Goal: Task Accomplishment & Management: Use online tool/utility

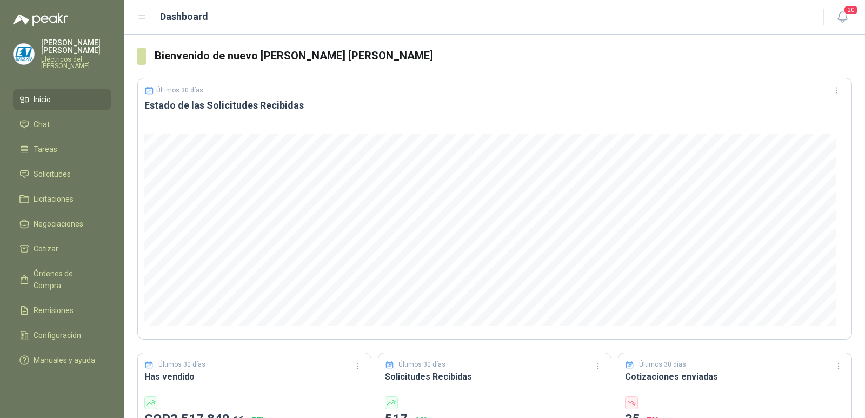
click at [611, 92] on div "Últimos 30 días" at bounding box center [494, 90] width 701 height 17
click at [61, 170] on span "Solicitudes" at bounding box center [52, 174] width 37 height 12
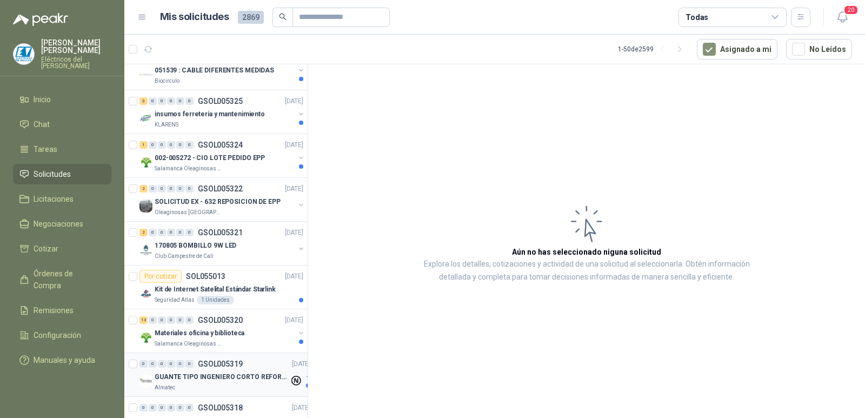
scroll to position [108, 0]
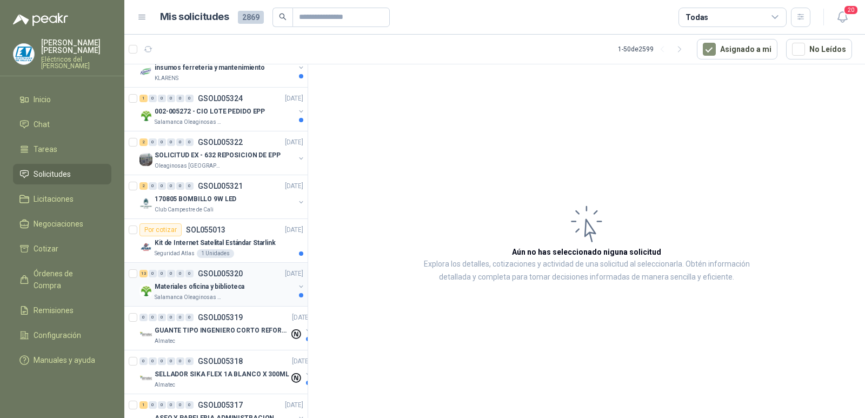
click at [238, 279] on div "13 0 0 0 0 0 GSOL005320 [DATE]" at bounding box center [223, 273] width 166 height 13
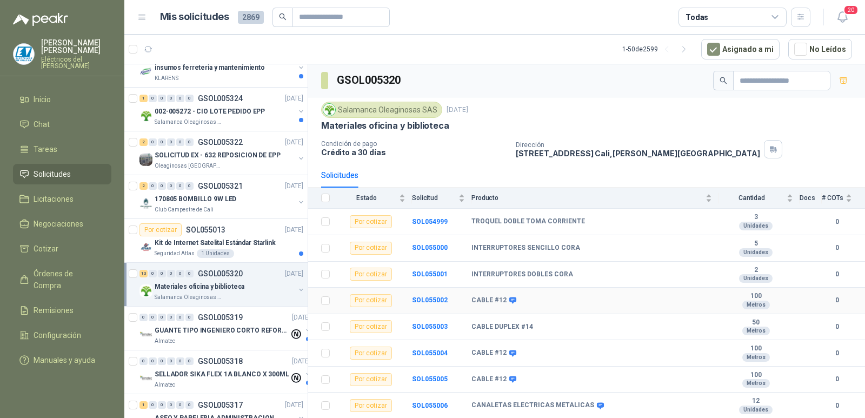
scroll to position [108, 0]
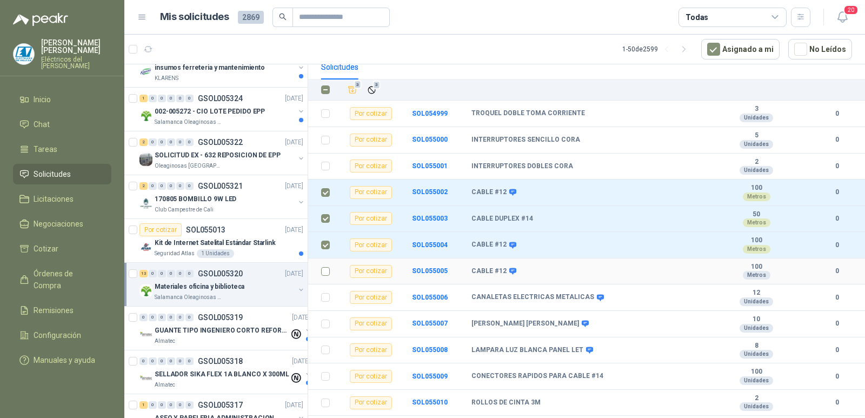
click at [325, 276] on label at bounding box center [325, 272] width 9 height 12
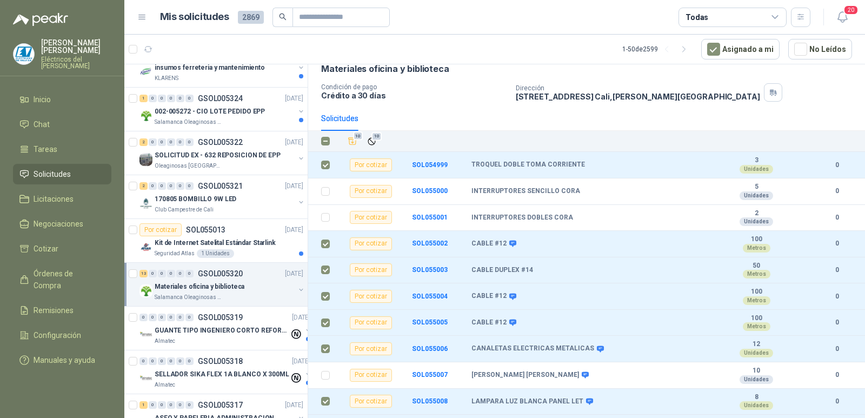
scroll to position [0, 0]
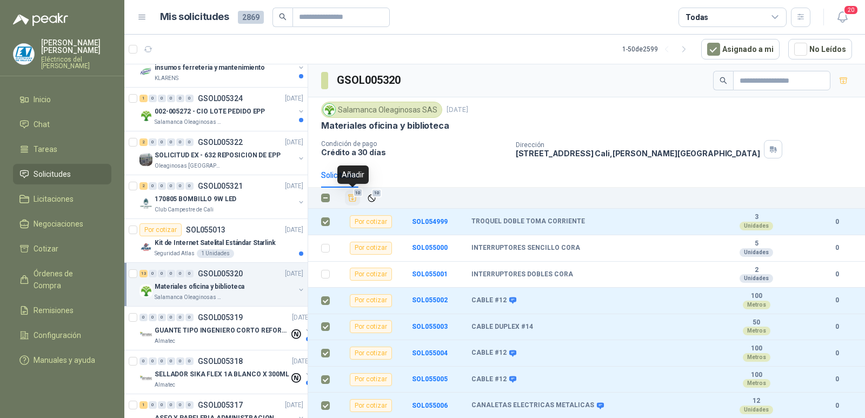
click at [352, 199] on icon "Añadir" at bounding box center [353, 198] width 8 height 7
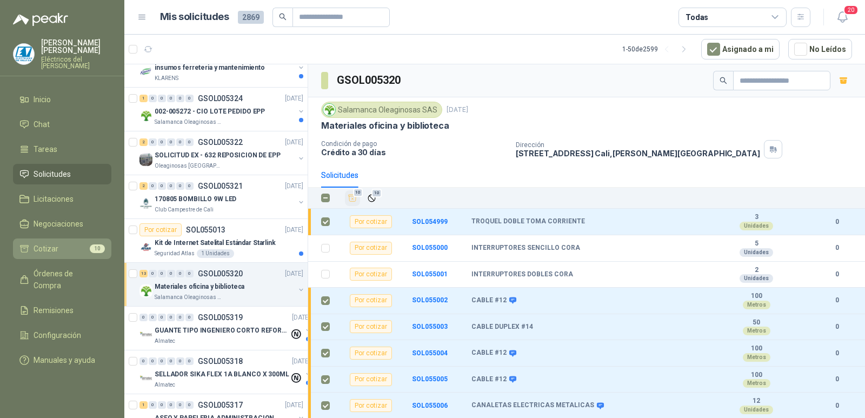
click at [74, 243] on li "Cotizar 10" at bounding box center [61, 249] width 85 height 12
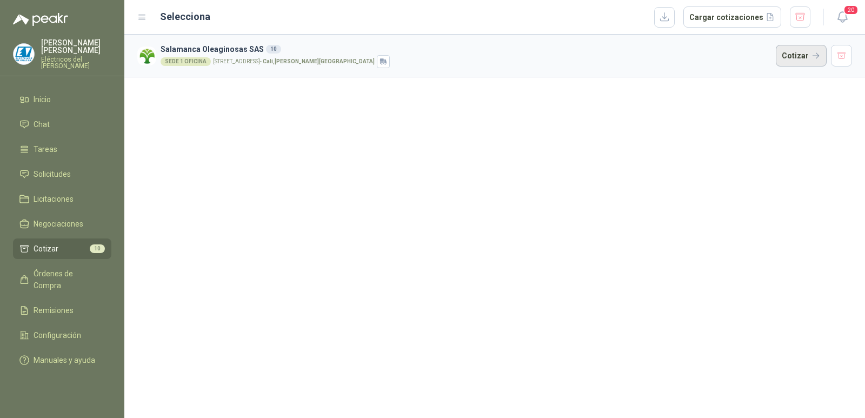
click at [791, 55] on button "Cotizar" at bounding box center [801, 56] width 51 height 22
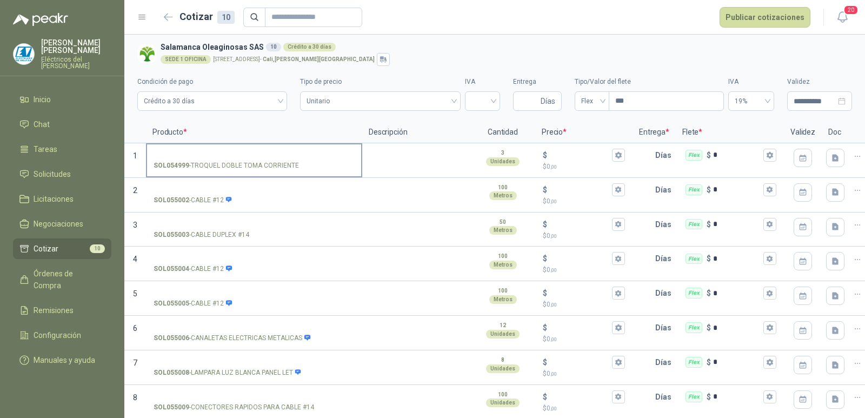
click at [249, 152] on input "SOL054999 - TROQUEL DOBLE TOMA CORRIENTE" at bounding box center [254, 155] width 201 height 8
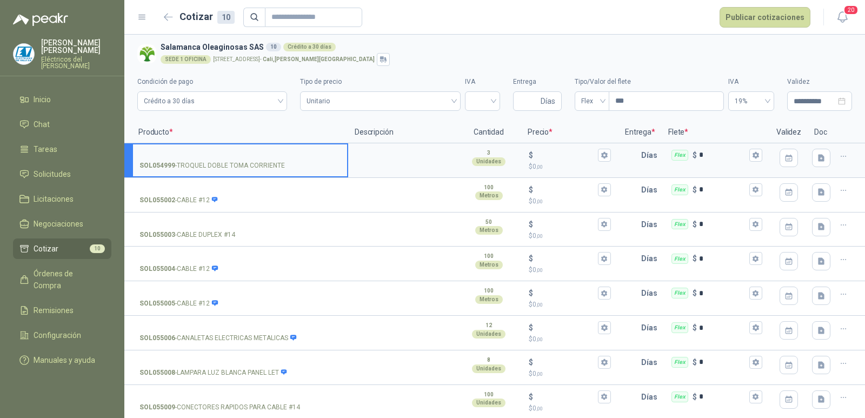
click at [839, 158] on icon "button" at bounding box center [843, 156] width 9 height 9
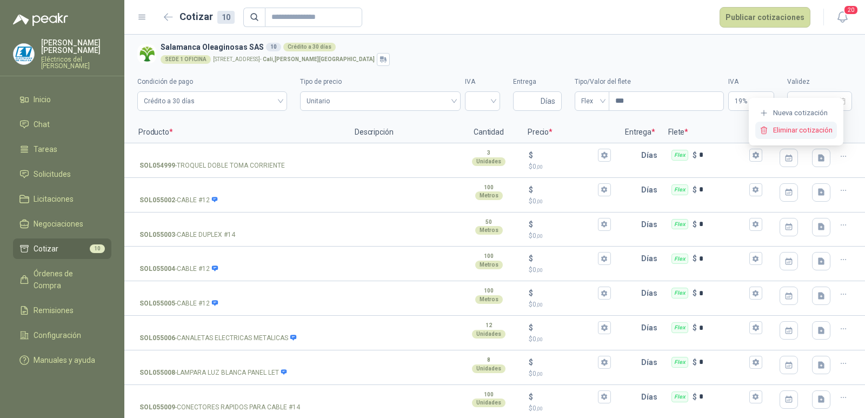
click at [820, 132] on button "Eliminar cotización" at bounding box center [797, 130] width 82 height 17
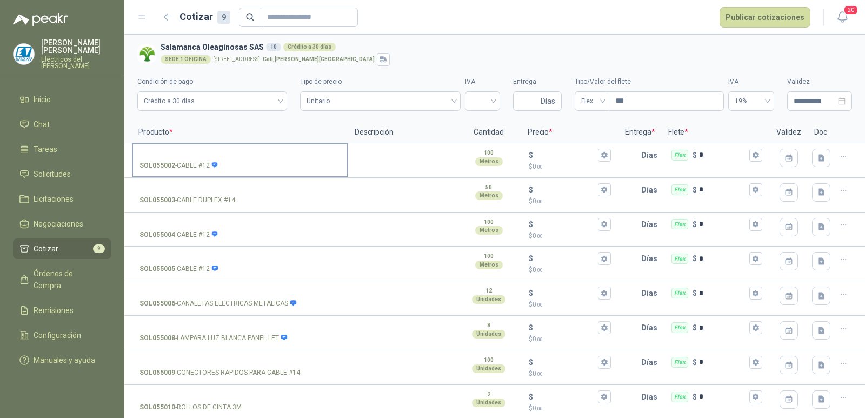
click at [261, 151] on input "SOL055002 - CABLE #12" at bounding box center [240, 155] width 201 height 8
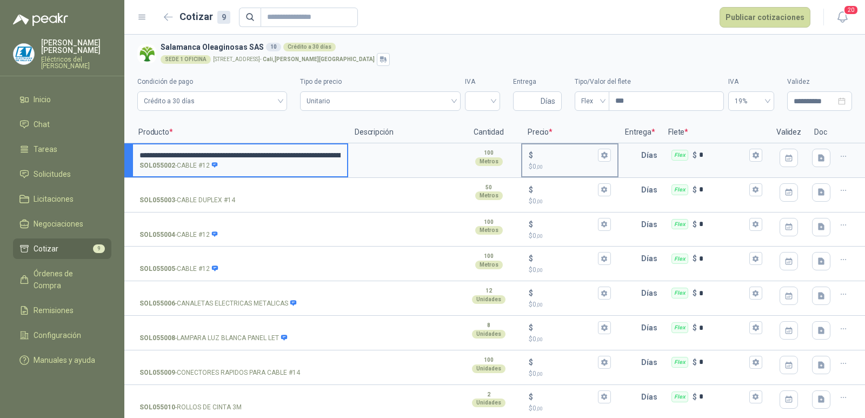
click at [544, 153] on input "$ $ 0 ,00" at bounding box center [566, 155] width 61 height 8
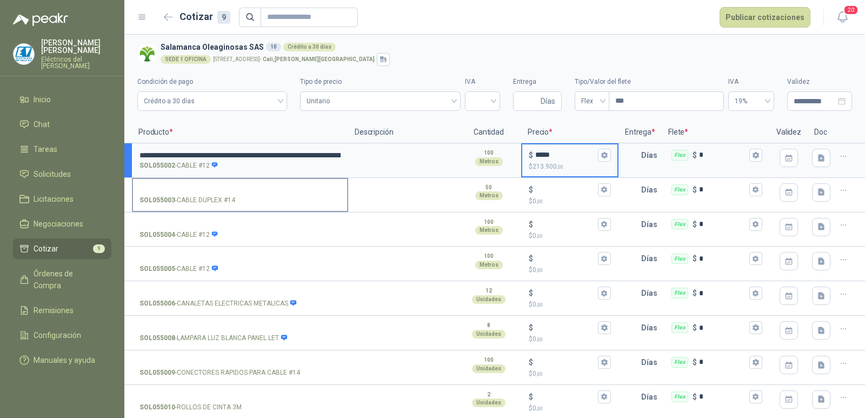
type input "*****"
click at [254, 190] on input "SOL055003 - CABLE DUPLEX #14" at bounding box center [240, 190] width 201 height 8
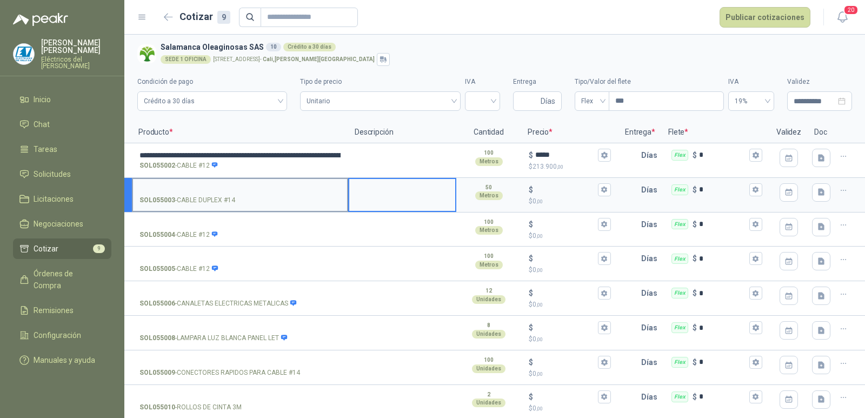
click at [233, 189] on input "SOL055003 - CABLE DUPLEX #14" at bounding box center [240, 190] width 201 height 8
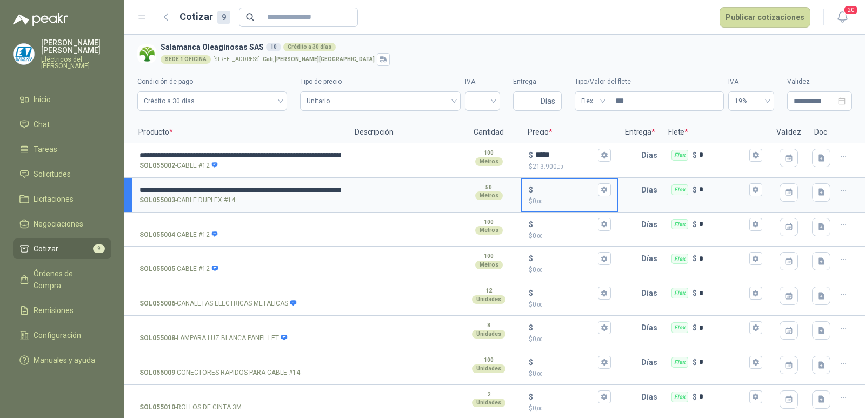
click at [553, 187] on input "$ $ 0 ,00" at bounding box center [566, 190] width 61 height 8
type input "*****"
click at [248, 229] on label "SOL055004 - CABLE #12" at bounding box center [240, 229] width 214 height 31
click at [248, 229] on input "SOL055004 - CABLE #12" at bounding box center [240, 225] width 201 height 8
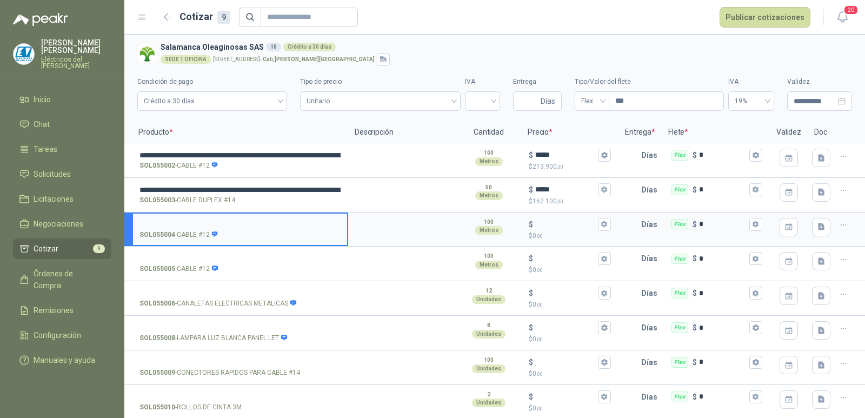
click at [231, 221] on input "SOL055004 - CABLE #12" at bounding box center [240, 225] width 201 height 8
click at [543, 219] on div "$" at bounding box center [570, 224] width 82 height 13
click at [543, 220] on input "$ $ 0 ,00" at bounding box center [566, 224] width 61 height 8
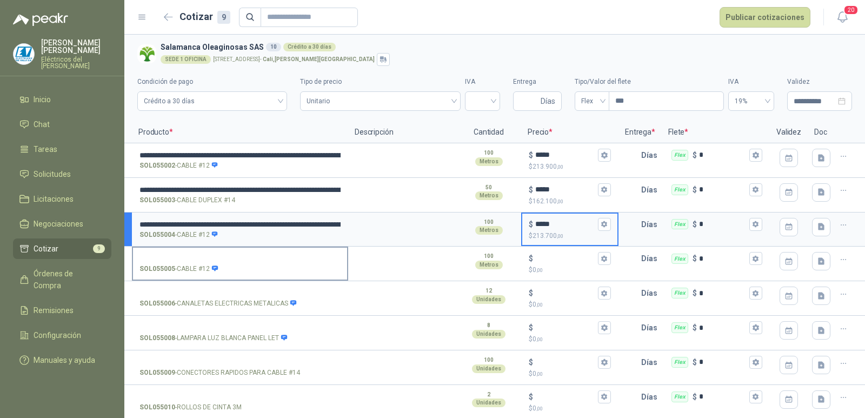
type input "*****"
click at [189, 256] on input "SOL055005 - CABLE #12" at bounding box center [240, 259] width 201 height 8
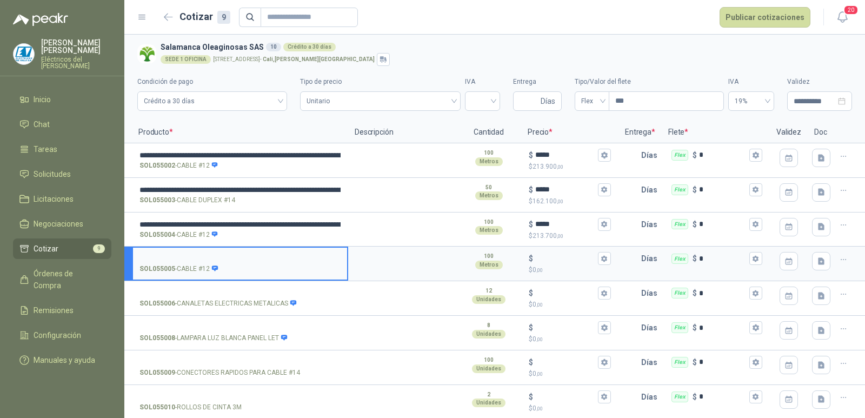
click at [178, 256] on input "SOL055005 - CABLE #12" at bounding box center [240, 259] width 201 height 8
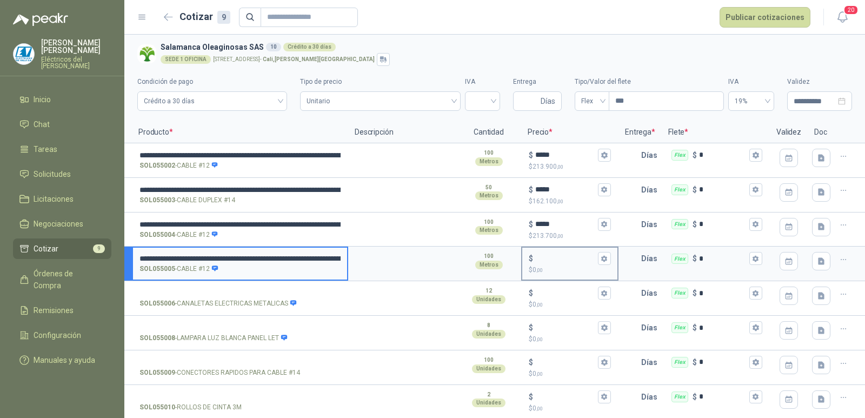
click at [556, 255] on input "$ $ 0 ,00" at bounding box center [566, 259] width 61 height 8
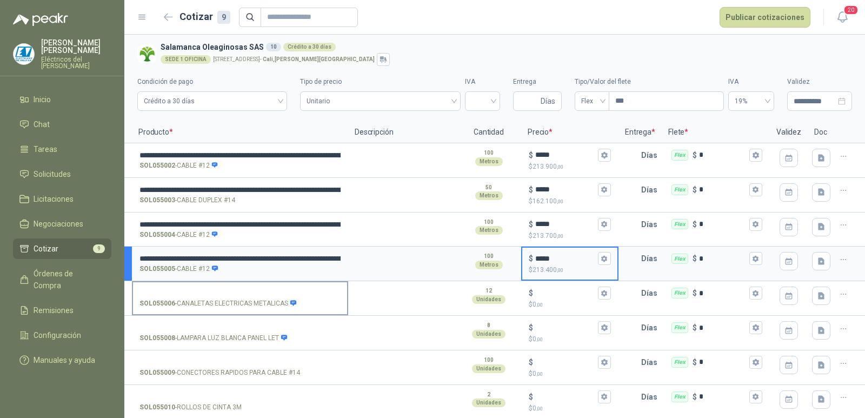
type input "*****"
click at [284, 286] on label "SOL055006 - CANALETAS ELECTRICAS METALICAS" at bounding box center [240, 297] width 214 height 31
click at [284, 289] on input "SOL055006 - CANALETAS ELECTRICAS METALICAS" at bounding box center [240, 293] width 201 height 8
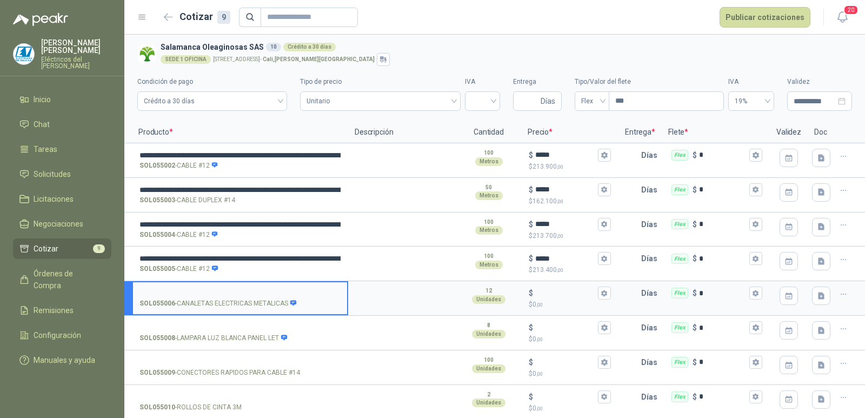
click at [272, 289] on input "SOL055006 - CANALETAS ELECTRICAS METALICAS" at bounding box center [240, 293] width 201 height 8
click at [208, 292] on input "SOL055006 - CANALETAS ELECTRICAS METALICAS" at bounding box center [240, 293] width 201 height 8
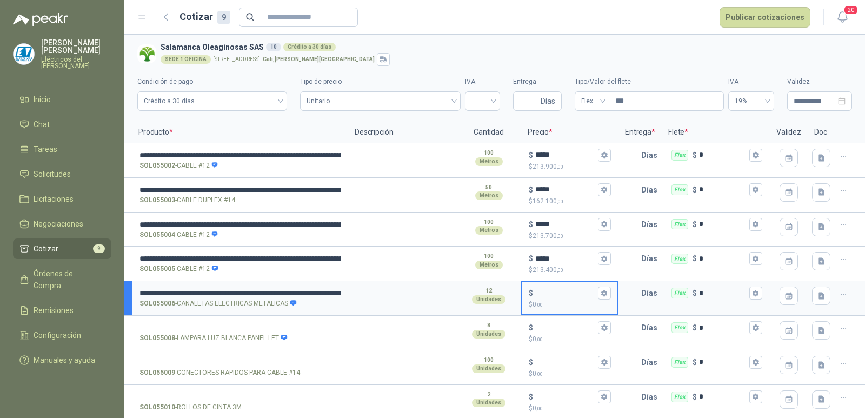
click at [537, 289] on input "$ $ 0 ,00" at bounding box center [566, 293] width 61 height 8
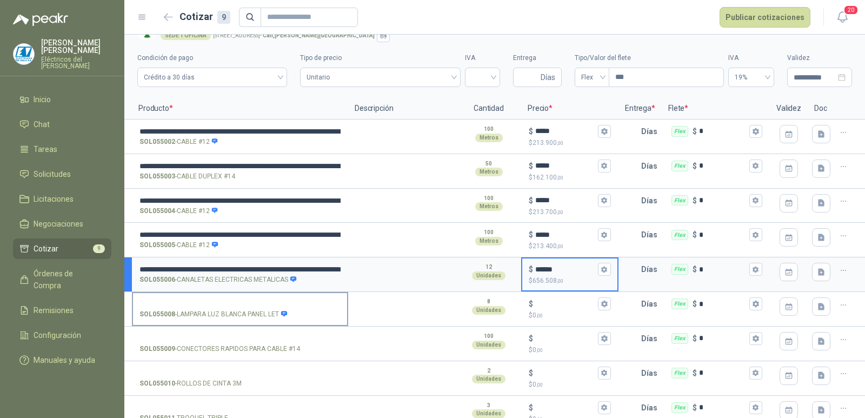
scroll to position [44, 0]
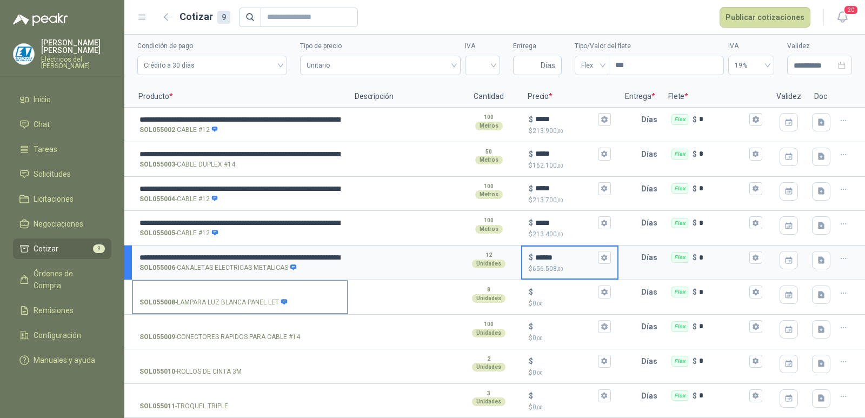
type input "******"
click at [208, 288] on input "SOL055008 - LAMPARA LUZ BLANCA PANEL LET" at bounding box center [240, 292] width 201 height 8
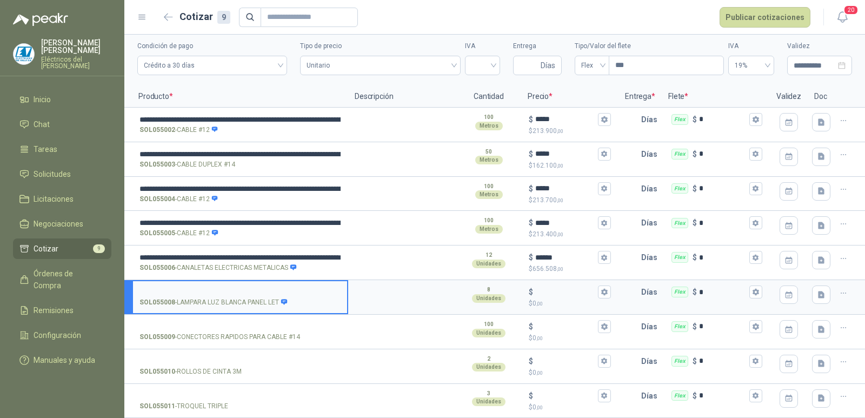
click at [219, 288] on input "SOL055008 - LAMPARA LUZ BLANCA PANEL LET" at bounding box center [240, 292] width 201 height 8
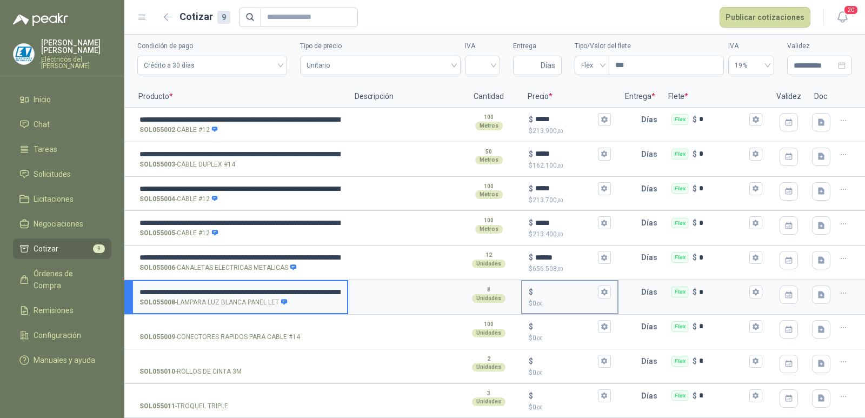
click at [539, 288] on input "$ $ 0 ,00" at bounding box center [566, 292] width 61 height 8
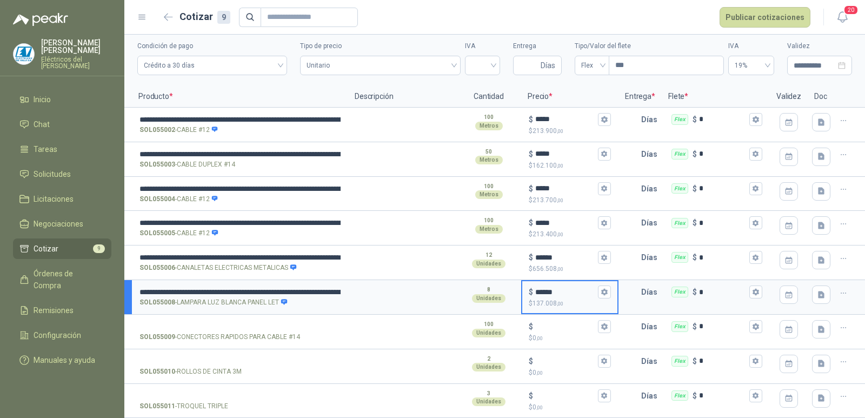
type input "******"
click at [233, 323] on input "SOL055009 - CONECTORES RAPIDOS PARA CABLE #14" at bounding box center [240, 327] width 201 height 8
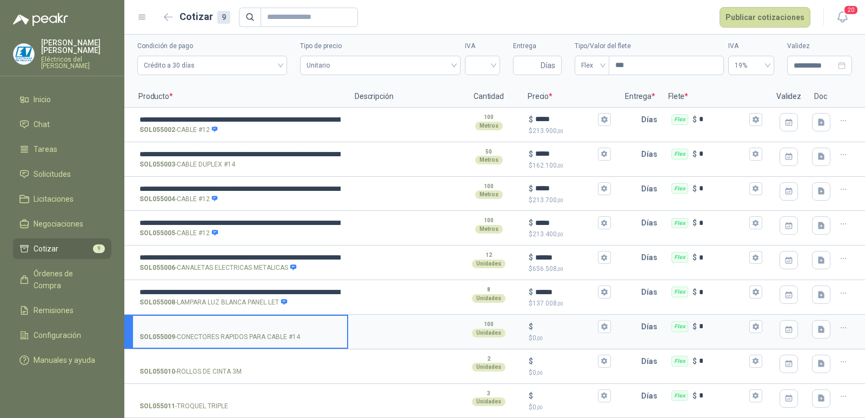
click at [277, 316] on label "SOL055009 - CONECTORES RAPIDOS PARA CABLE #14" at bounding box center [240, 331] width 214 height 31
click at [277, 323] on input "SOL055009 - CONECTORES RAPIDOS PARA CABLE #14" at bounding box center [240, 327] width 201 height 8
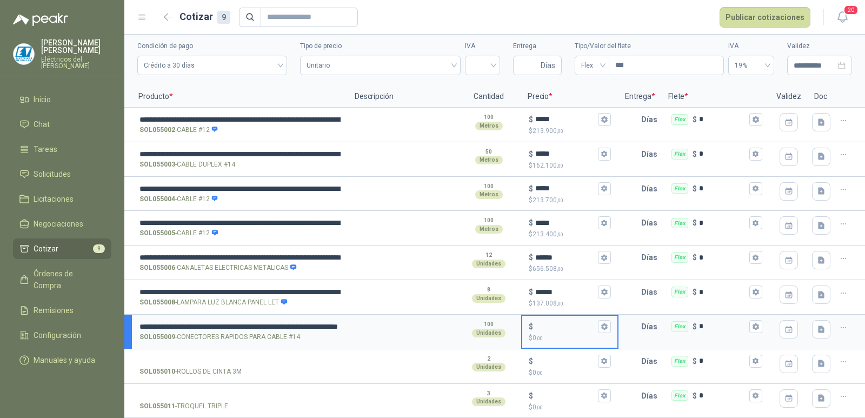
drag, startPoint x: 541, startPoint y: 315, endPoint x: 544, endPoint y: 309, distance: 6.3
click at [541, 322] on input "$ $ 0 ,00" at bounding box center [566, 326] width 61 height 8
type input "*****"
click at [213, 358] on input "SOL055010 - ROLLOS DE CINTA 3M" at bounding box center [240, 362] width 201 height 8
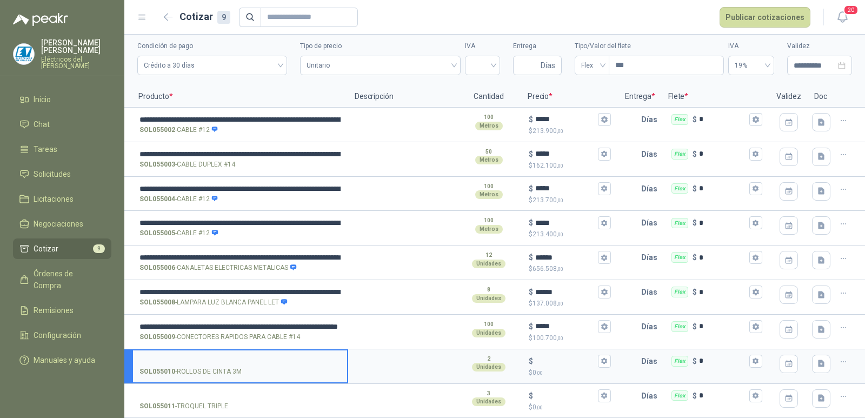
click at [237, 358] on input "SOL055010 - ROLLOS DE CINTA 3M" at bounding box center [240, 362] width 201 height 8
click at [550, 357] on input "$ $ 0 ,00" at bounding box center [566, 361] width 61 height 8
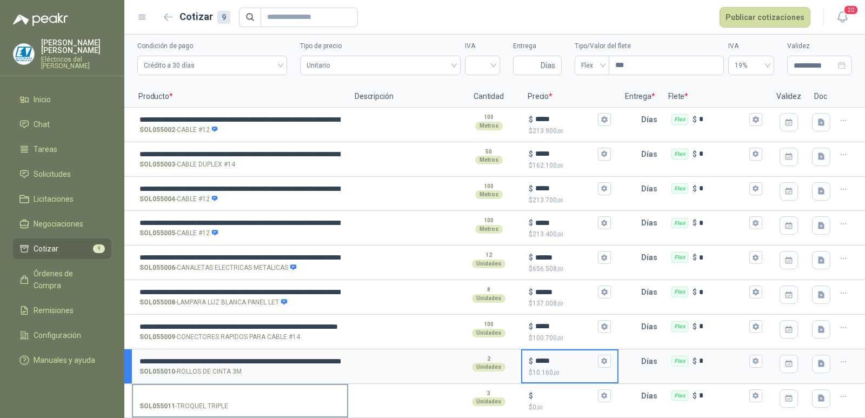
type input "*****"
click at [256, 392] on input "SOL055011 - TROQUEL TRIPLE" at bounding box center [240, 396] width 201 height 8
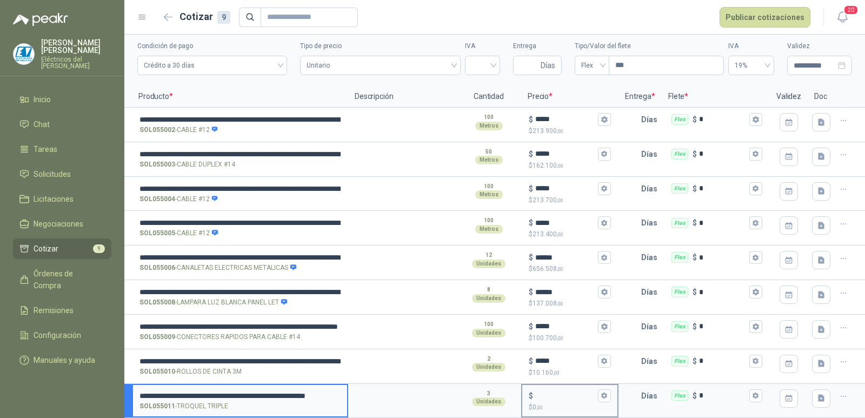
click at [538, 392] on input "$ $ 0 ,00" at bounding box center [566, 396] width 61 height 8
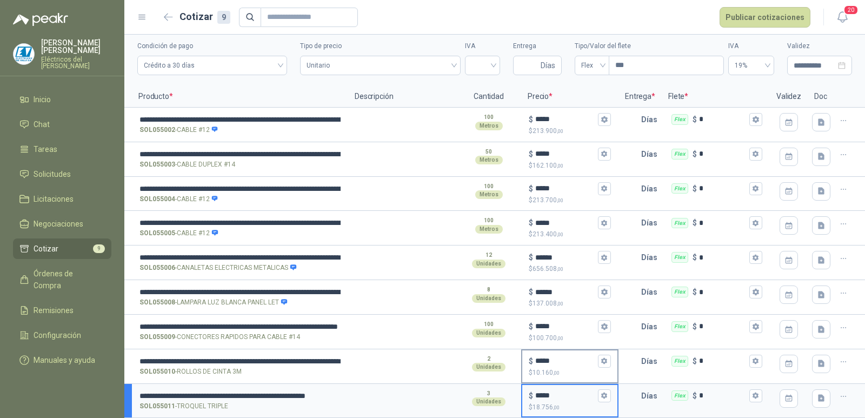
type input "*****"
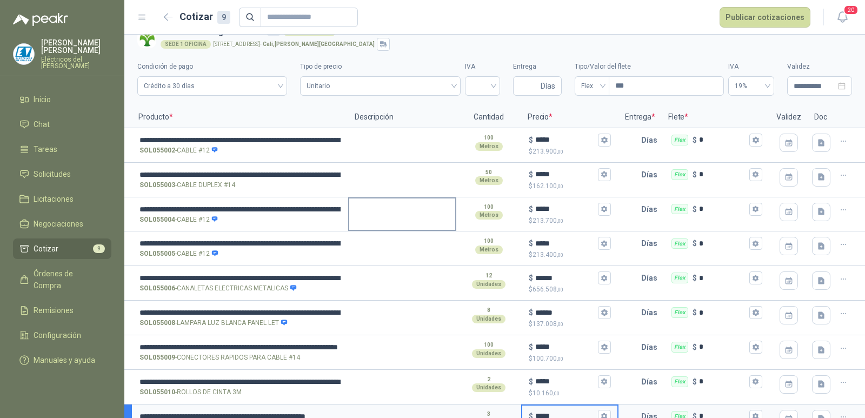
scroll to position [0, 0]
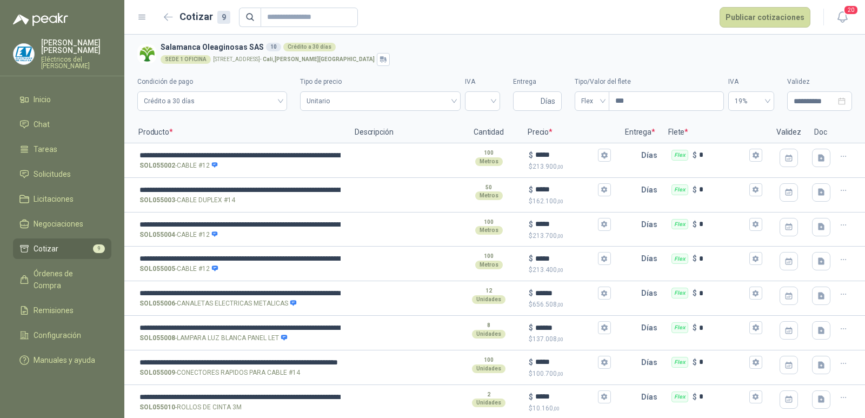
click at [420, 56] on div "SEDE 1 OFICINA [STREET_ADDRESS][PERSON_NAME]" at bounding box center [504, 59] width 687 height 13
click at [487, 95] on input "search" at bounding box center [483, 100] width 22 height 16
drag, startPoint x: 475, startPoint y: 122, endPoint x: 495, endPoint y: 110, distance: 23.3
click at [475, 123] on div "19%" at bounding box center [477, 124] width 18 height 12
click at [520, 100] on input "Entrega" at bounding box center [529, 101] width 19 height 18
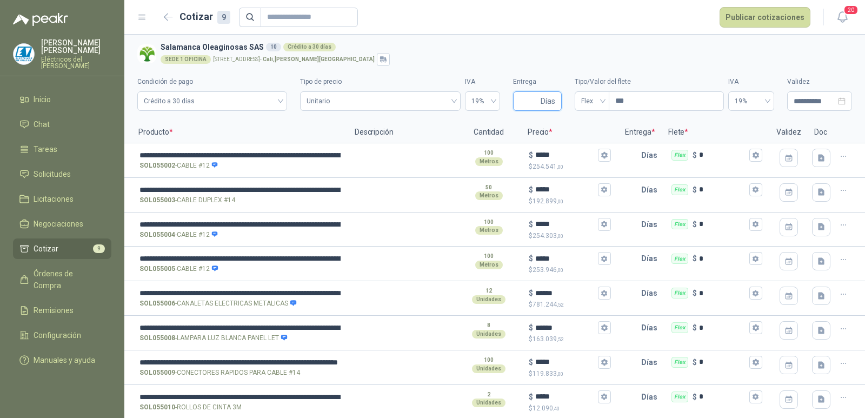
type input "*"
click at [507, 52] on h3 "Salamanca Oleaginosas SAS 10 Crédito a 30 [PERSON_NAME]" at bounding box center [504, 47] width 687 height 12
click at [791, 13] on button "Publicar cotizaciones" at bounding box center [765, 17] width 91 height 21
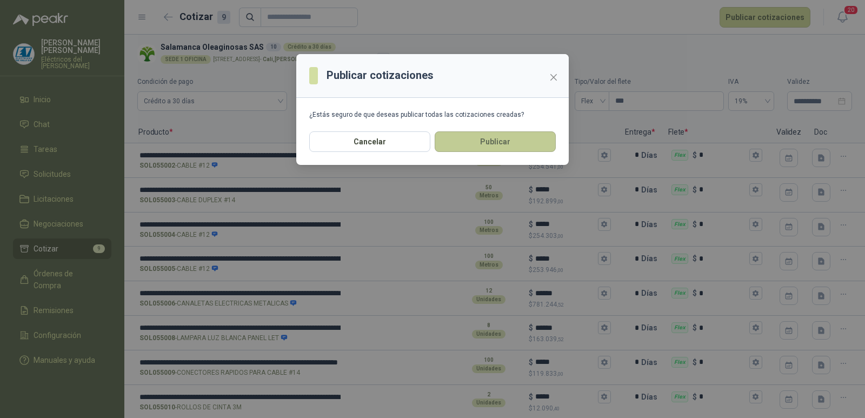
click at [511, 137] on button "Publicar" at bounding box center [495, 141] width 121 height 21
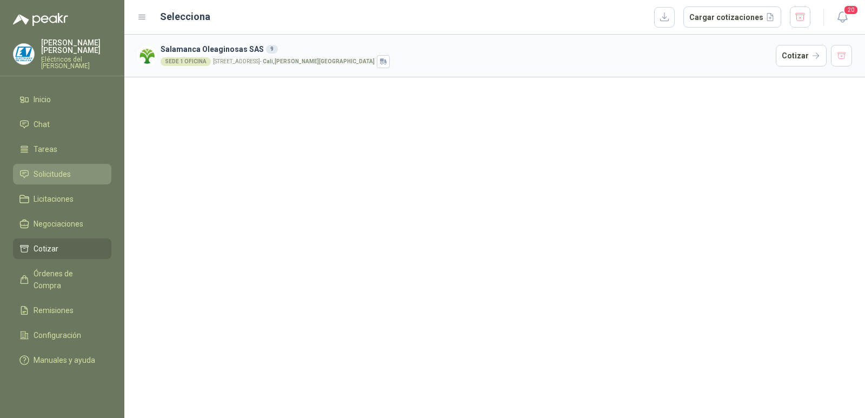
click at [65, 168] on span "Solicitudes" at bounding box center [52, 174] width 37 height 12
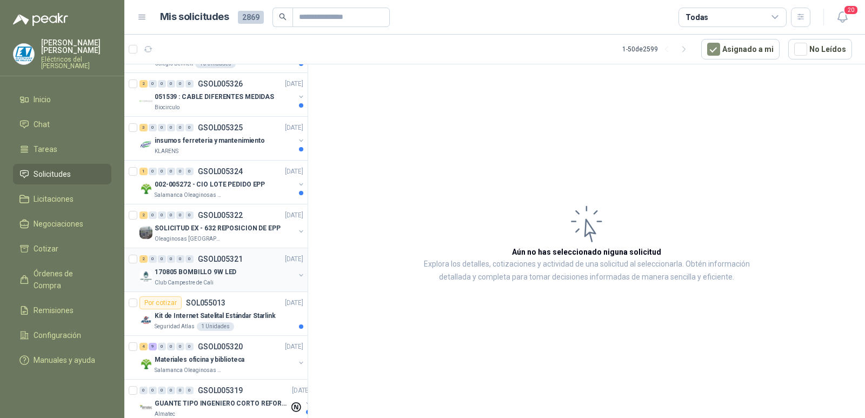
scroll to position [54, 0]
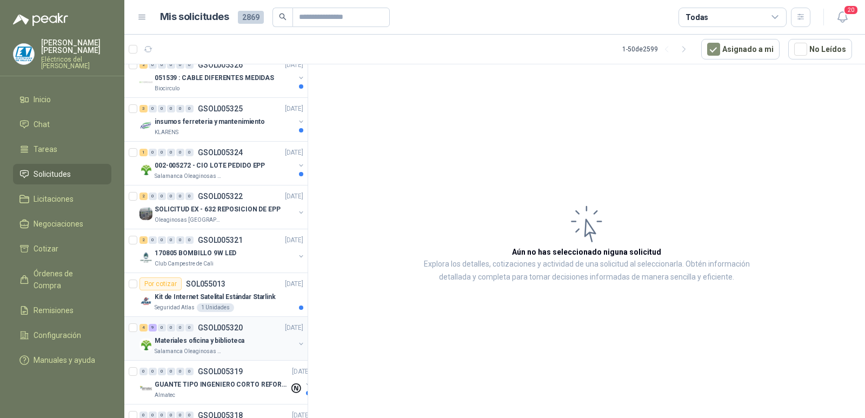
click at [252, 339] on div "Materiales oficina y biblioteca" at bounding box center [225, 340] width 140 height 13
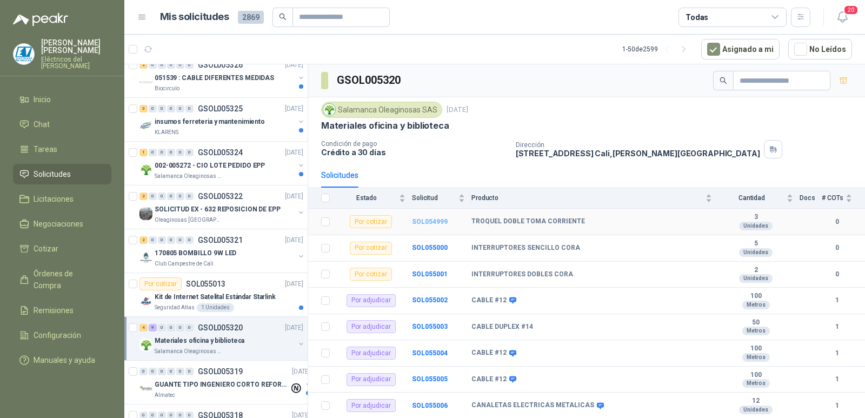
click at [434, 219] on b "SOL054999" at bounding box center [430, 222] width 36 height 8
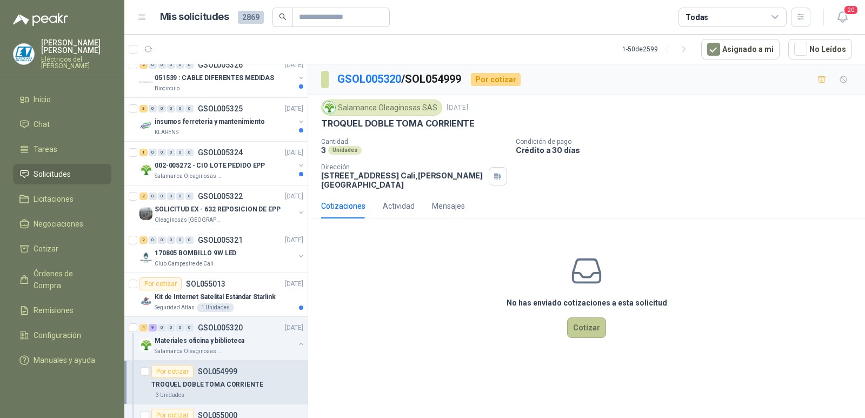
click at [586, 325] on button "Cotizar" at bounding box center [586, 328] width 39 height 21
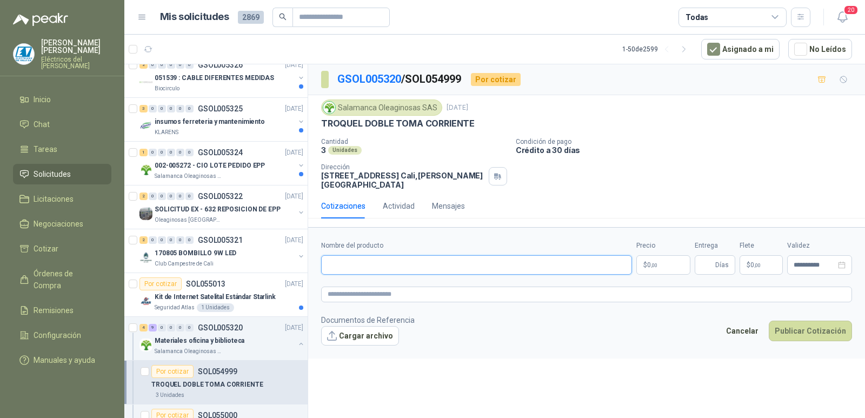
click at [454, 261] on input "Nombre del producto" at bounding box center [476, 264] width 311 height 19
click at [219, 164] on p "002-005272 - CIO LOTE PEDIDO EPP" at bounding box center [210, 166] width 110 height 10
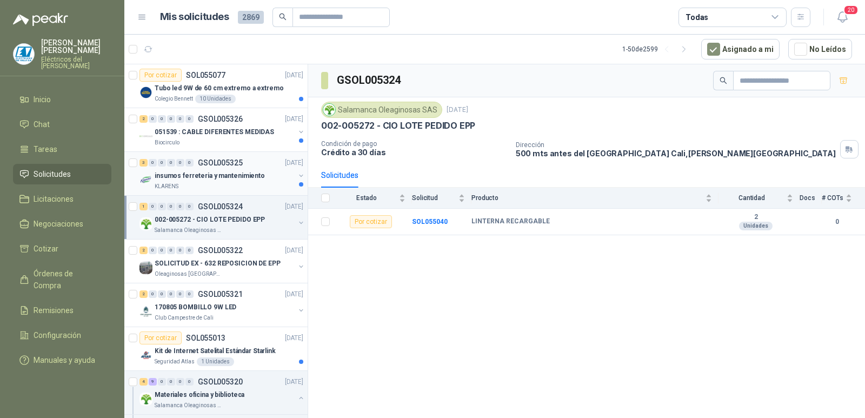
click at [235, 173] on p "insumos ferreteria y mantenimiento" at bounding box center [210, 176] width 110 height 10
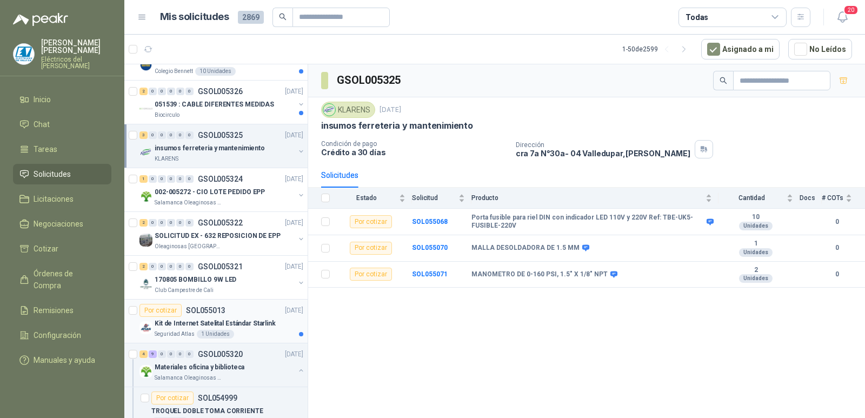
scroll to position [54, 0]
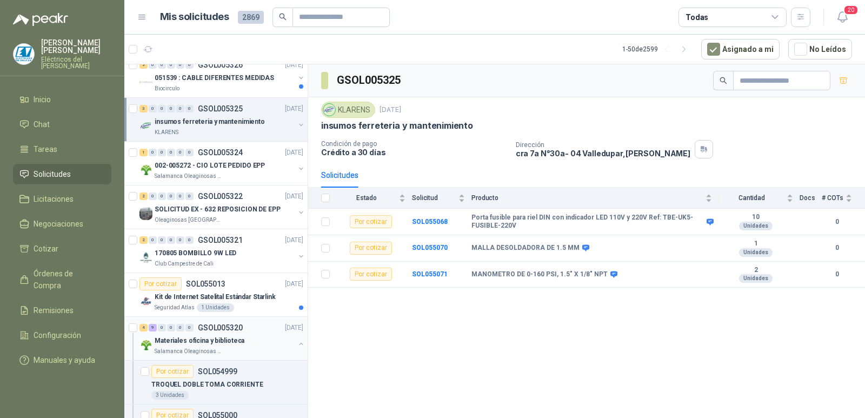
click at [237, 330] on p "GSOL005320" at bounding box center [220, 328] width 45 height 8
